Goal: Task Accomplishment & Management: Use online tool/utility

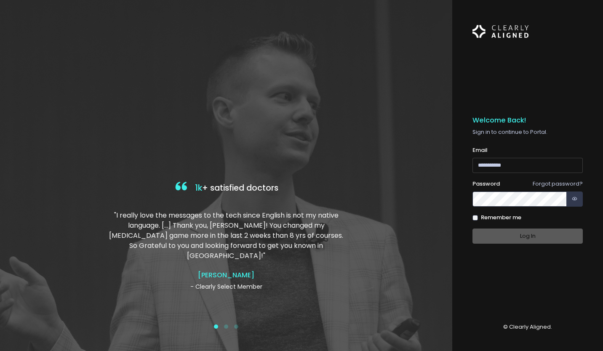
type input "**********"
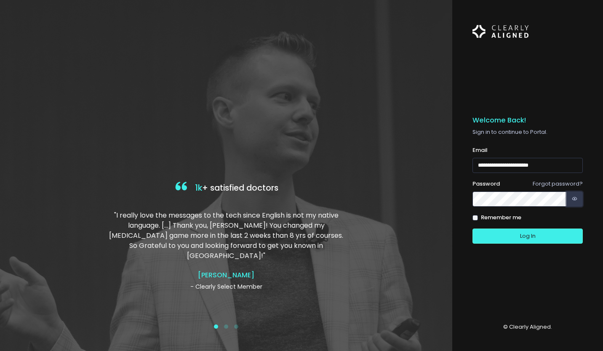
click at [575, 199] on icon "button" at bounding box center [574, 199] width 5 height 8
click at [529, 234] on button "Log In" at bounding box center [527, 237] width 110 height 16
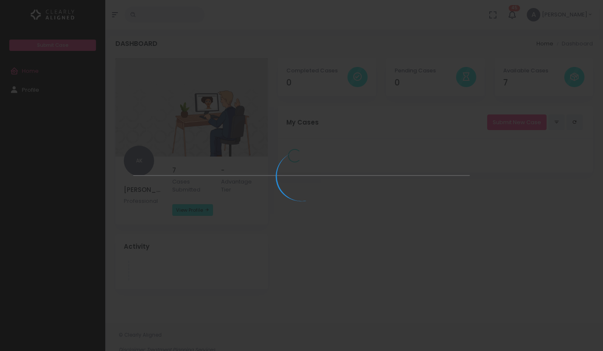
select select
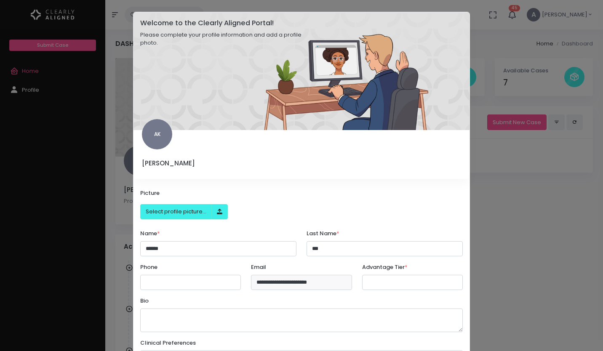
select select "******"
select select
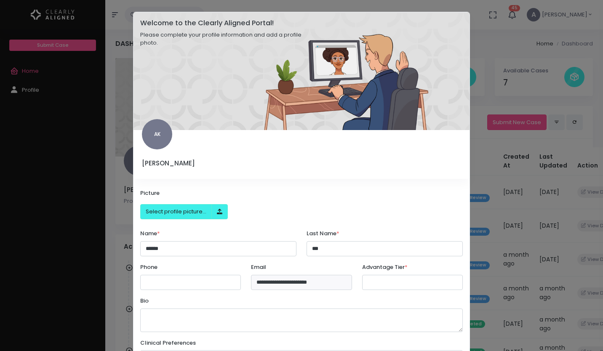
click at [517, 153] on modal-container "**********" at bounding box center [301, 175] width 603 height 351
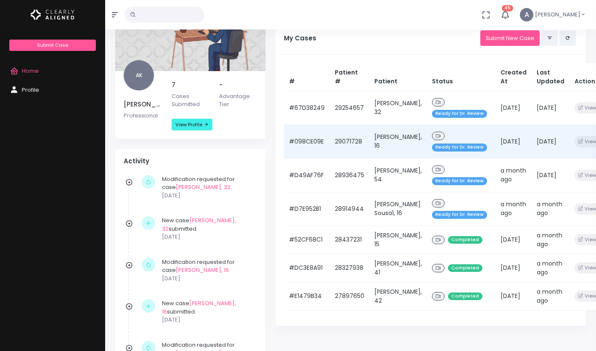
scroll to position [78, 0]
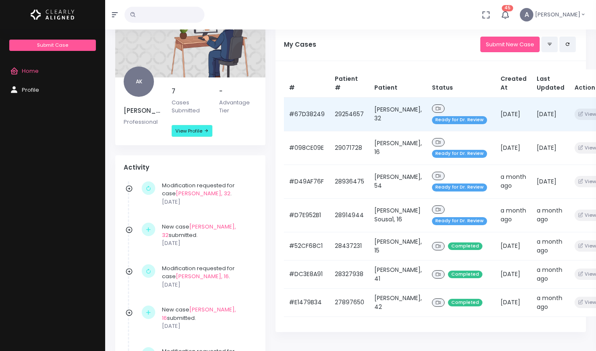
click at [441, 124] on span "Ready for Dr. Review" at bounding box center [459, 120] width 55 height 8
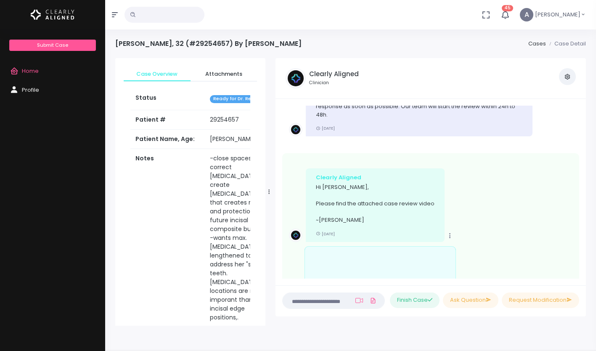
scroll to position [104, 0]
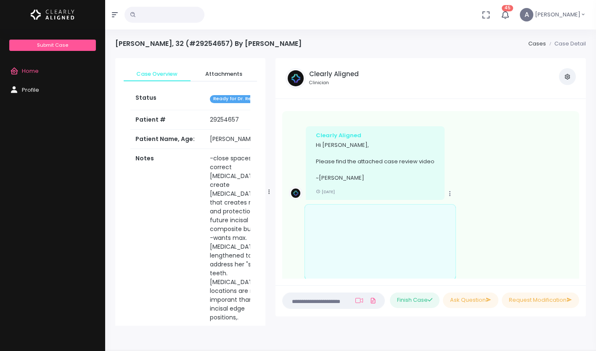
click at [33, 69] on span "Home" at bounding box center [30, 71] width 17 height 8
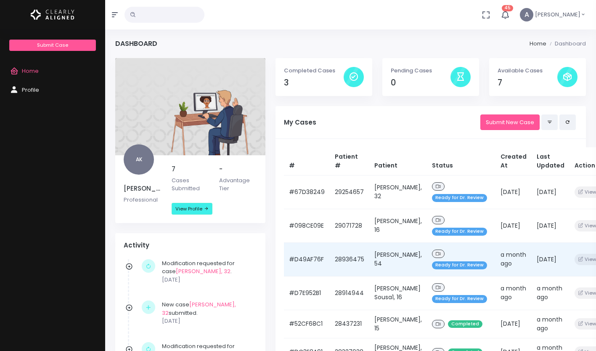
click at [440, 269] on span "Ready for Dr. Review" at bounding box center [459, 265] width 55 height 8
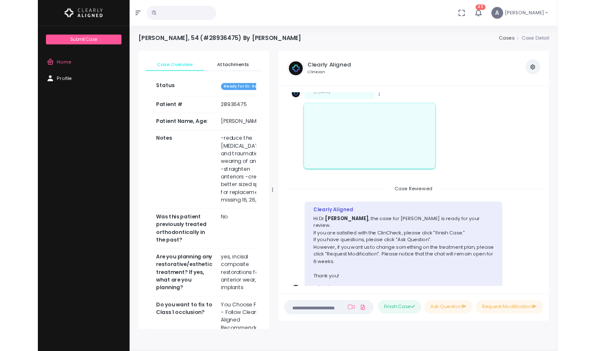
scroll to position [247, 0]
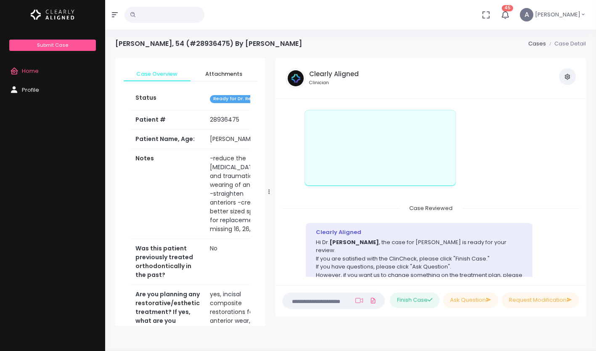
click at [26, 75] on link "Home" at bounding box center [52, 71] width 105 height 19
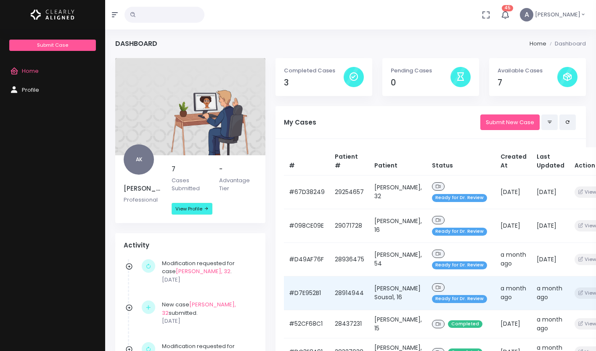
click at [450, 303] on span "Ready for Dr. Review" at bounding box center [459, 299] width 55 height 8
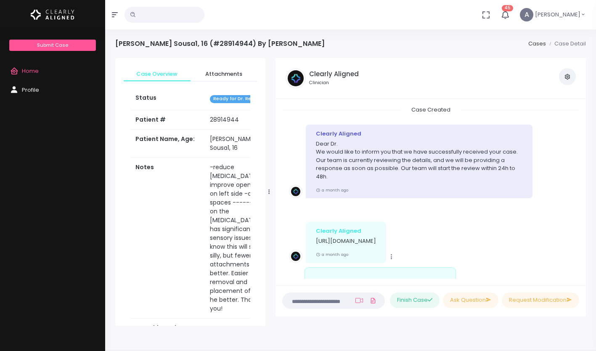
click at [30, 69] on span "Home" at bounding box center [30, 71] width 17 height 8
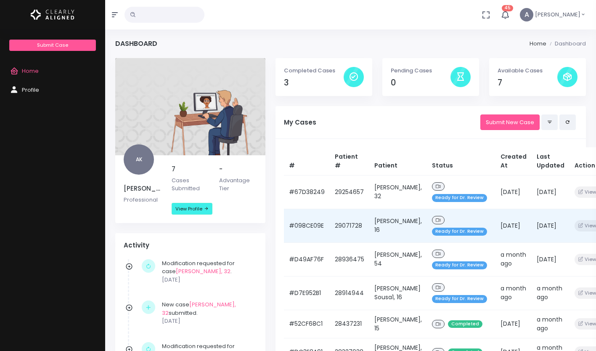
click at [449, 234] on span "Ready for Dr. Review" at bounding box center [459, 232] width 55 height 8
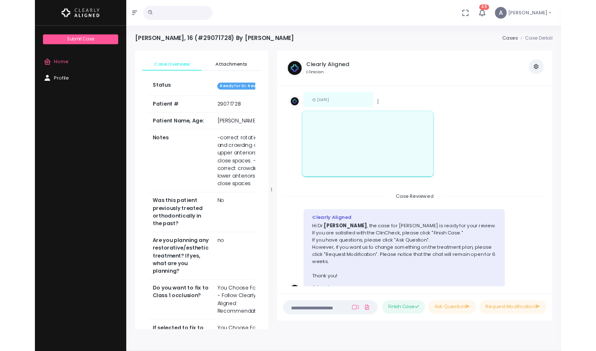
scroll to position [148, 0]
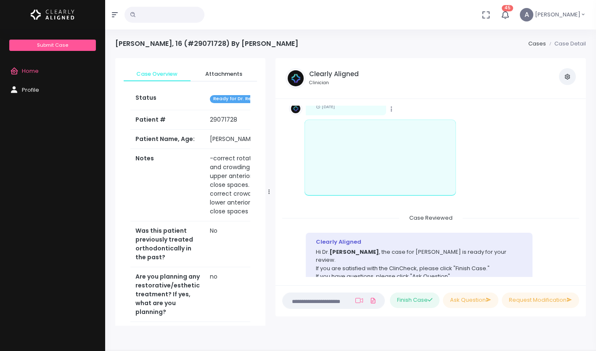
click at [28, 69] on span "Home" at bounding box center [30, 71] width 17 height 8
